Goal: Information Seeking & Learning: Check status

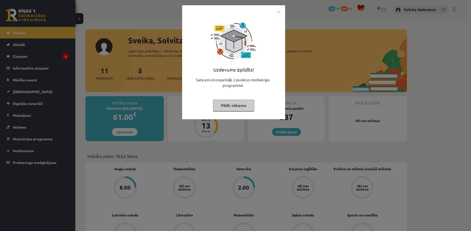
click at [279, 12] on img "Close" at bounding box center [279, 12] width 8 height 8
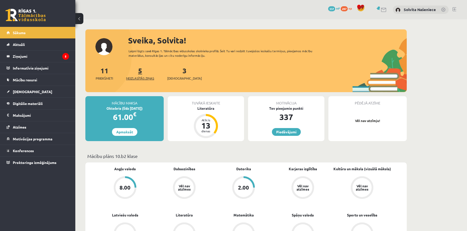
click at [139, 78] on span "Neizlasītās ziņas" at bounding box center [140, 78] width 28 height 5
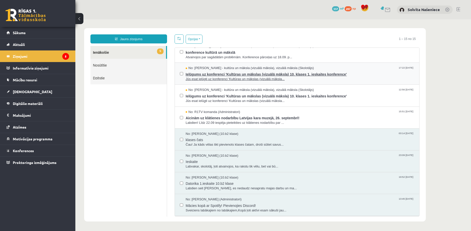
scroll to position [25, 0]
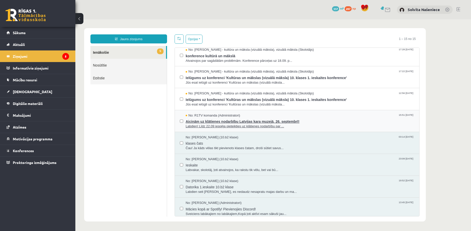
click at [219, 122] on span "Aicinām uz klātienes nodarbību Latvijas kara muzejā, 26. septembrī!" at bounding box center [300, 121] width 229 height 6
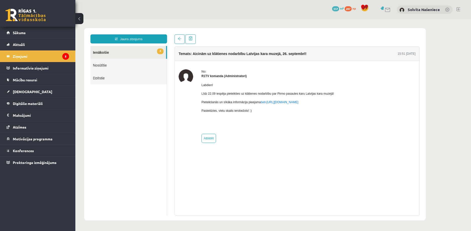
scroll to position [0, 0]
click at [208, 141] on link "Atbildēt" at bounding box center [208, 138] width 15 height 9
type input "**********"
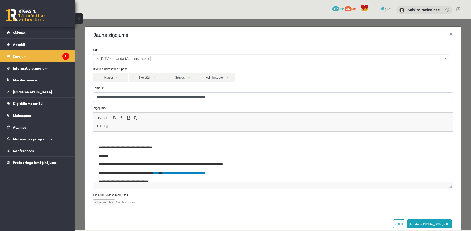
click at [48, 56] on legend "Ziņojumi 5" at bounding box center [41, 56] width 56 height 12
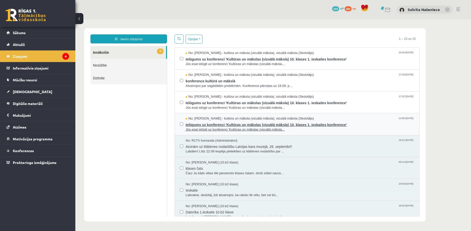
click at [218, 124] on span "Ielūgums uz konferenci 'Kultūras un mākslas (vizuālā māksla) 10. klases 1. iesk…" at bounding box center [300, 124] width 229 height 6
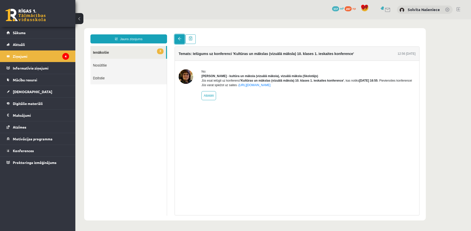
click at [178, 37] on link at bounding box center [180, 39] width 10 height 10
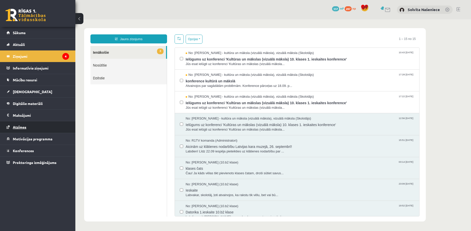
click at [28, 125] on link "Atzīmes" at bounding box center [38, 127] width 63 height 12
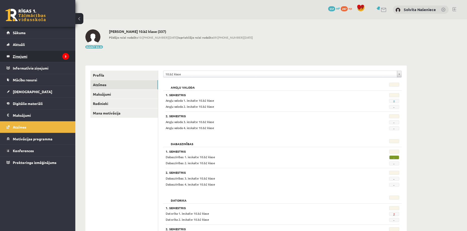
click at [23, 57] on legend "Ziņojumi 3" at bounding box center [41, 56] width 56 height 12
